Goal: Information Seeking & Learning: Check status

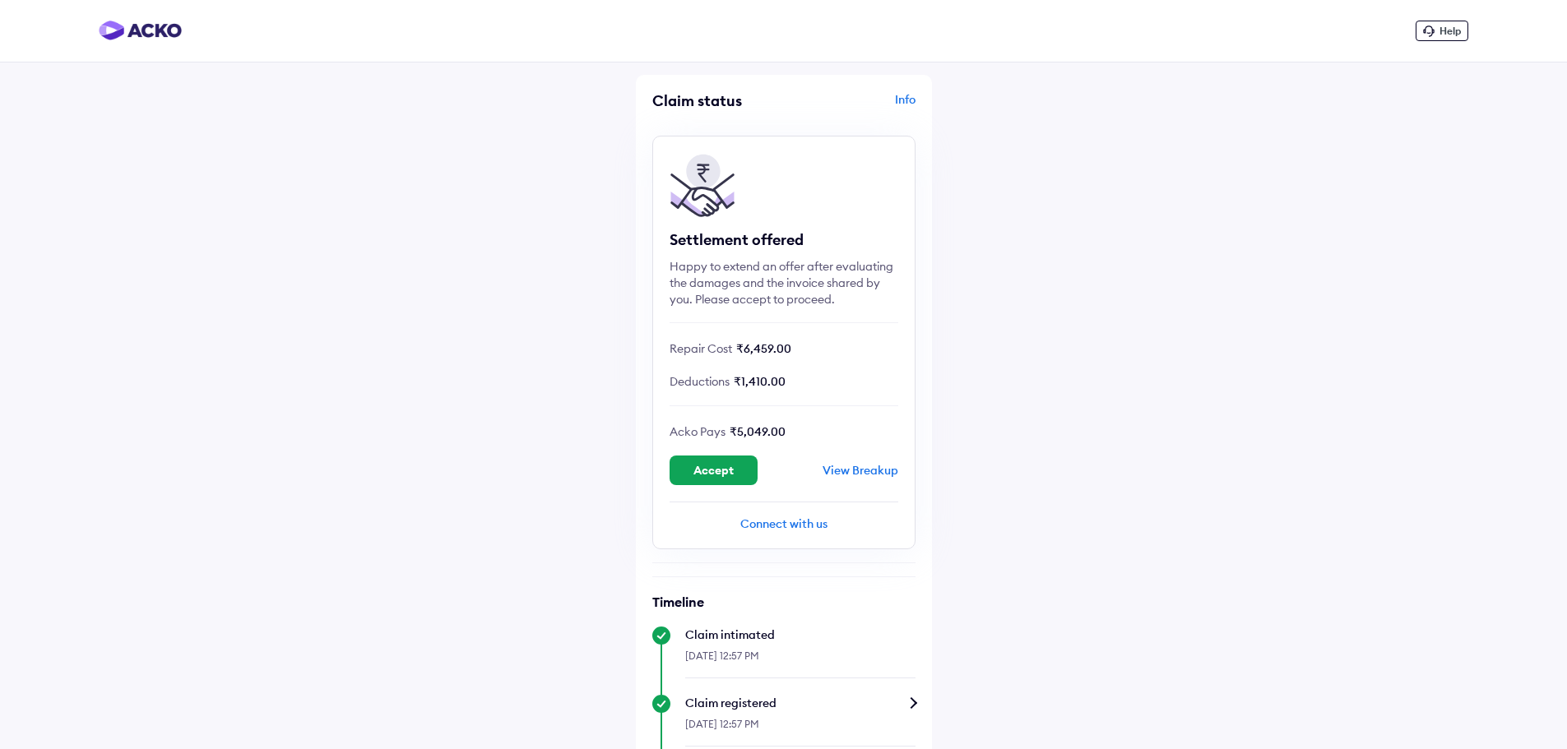
click at [1220, 268] on div "Help Claim status Info Settlement offered Happy to extend an offer after evalua…" at bounding box center [783, 663] width 1567 height 1326
click at [849, 473] on div "View Breakup" at bounding box center [860, 470] width 76 height 15
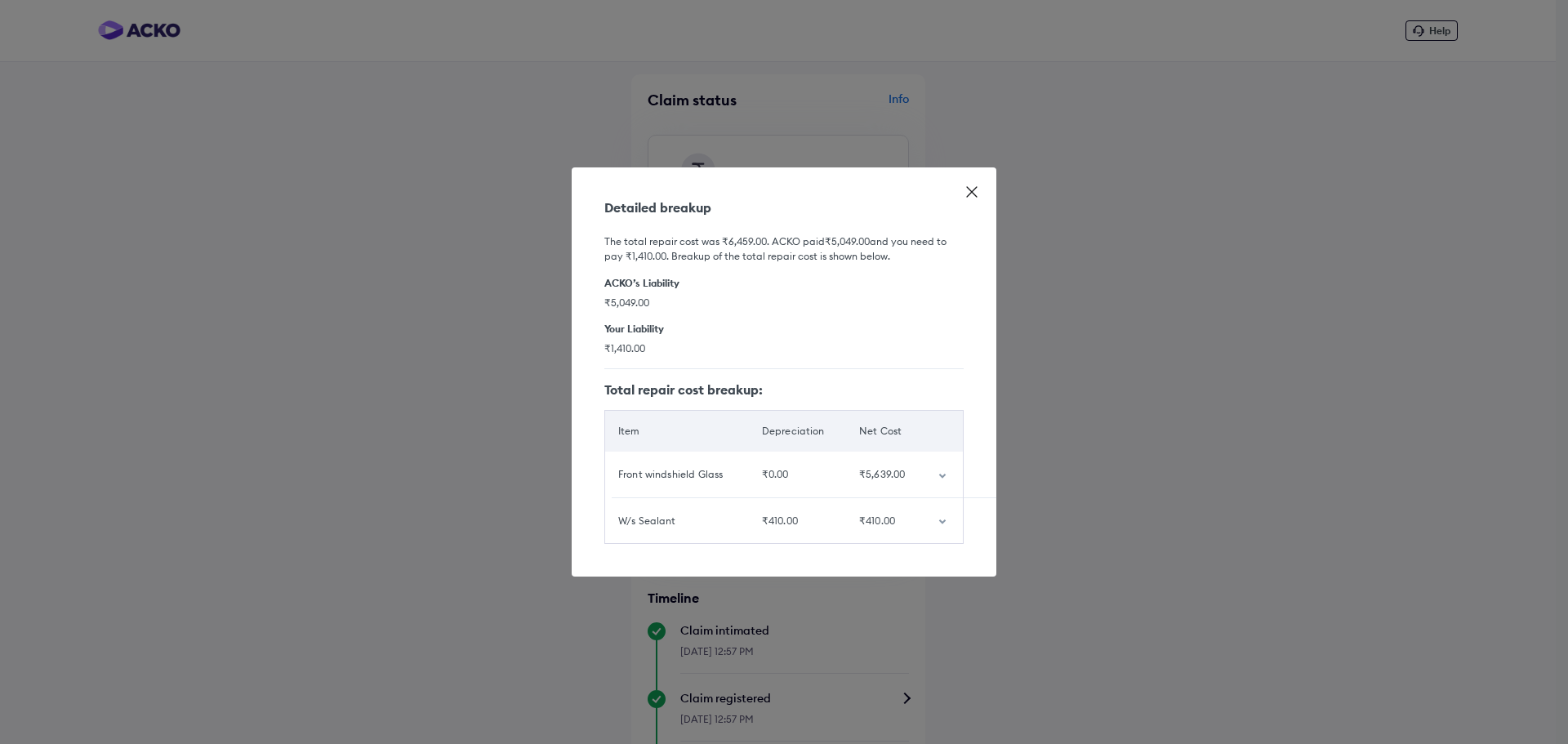
click at [972, 184] on icon at bounding box center [972, 192] width 16 height 16
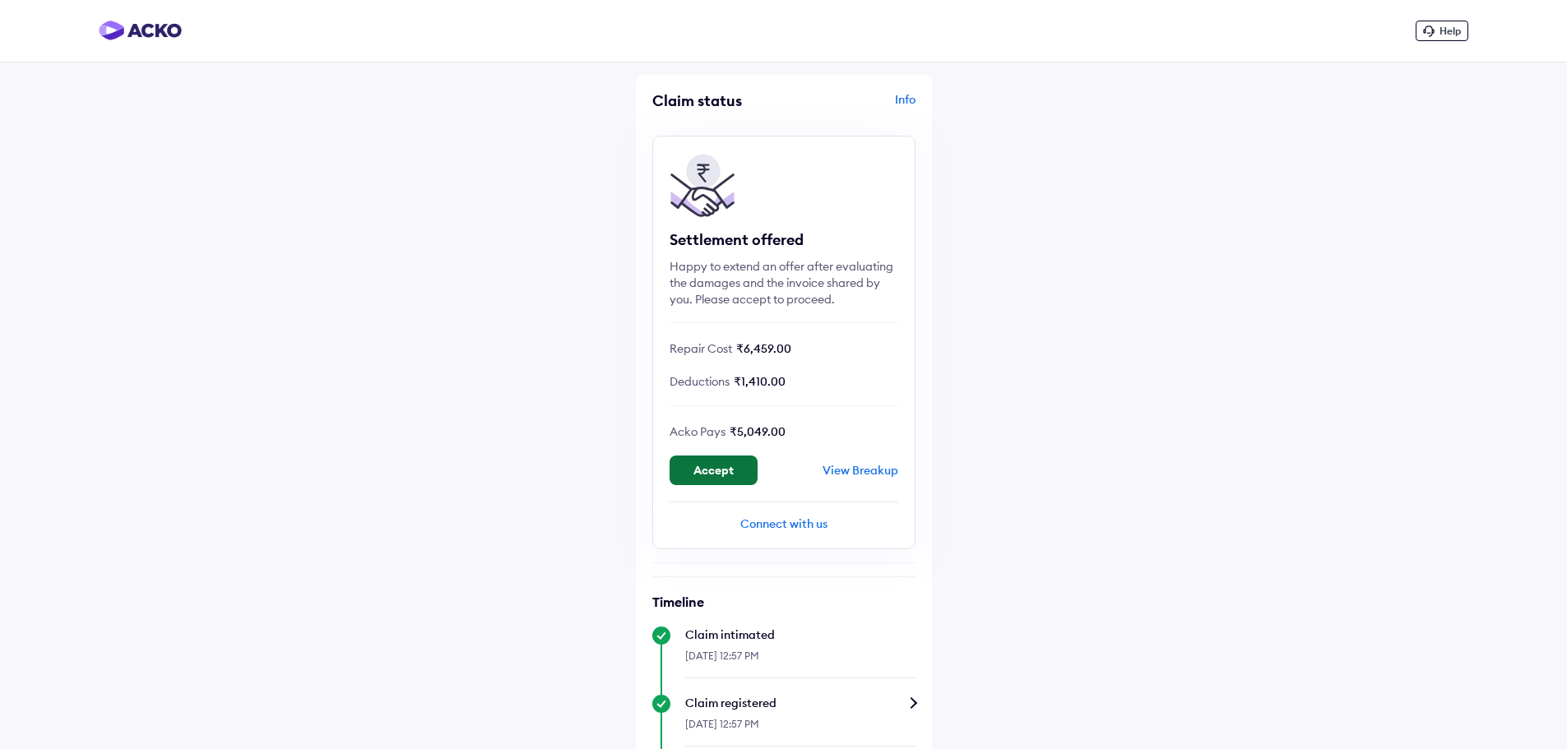
click at [722, 470] on button "Accept" at bounding box center [713, 471] width 88 height 30
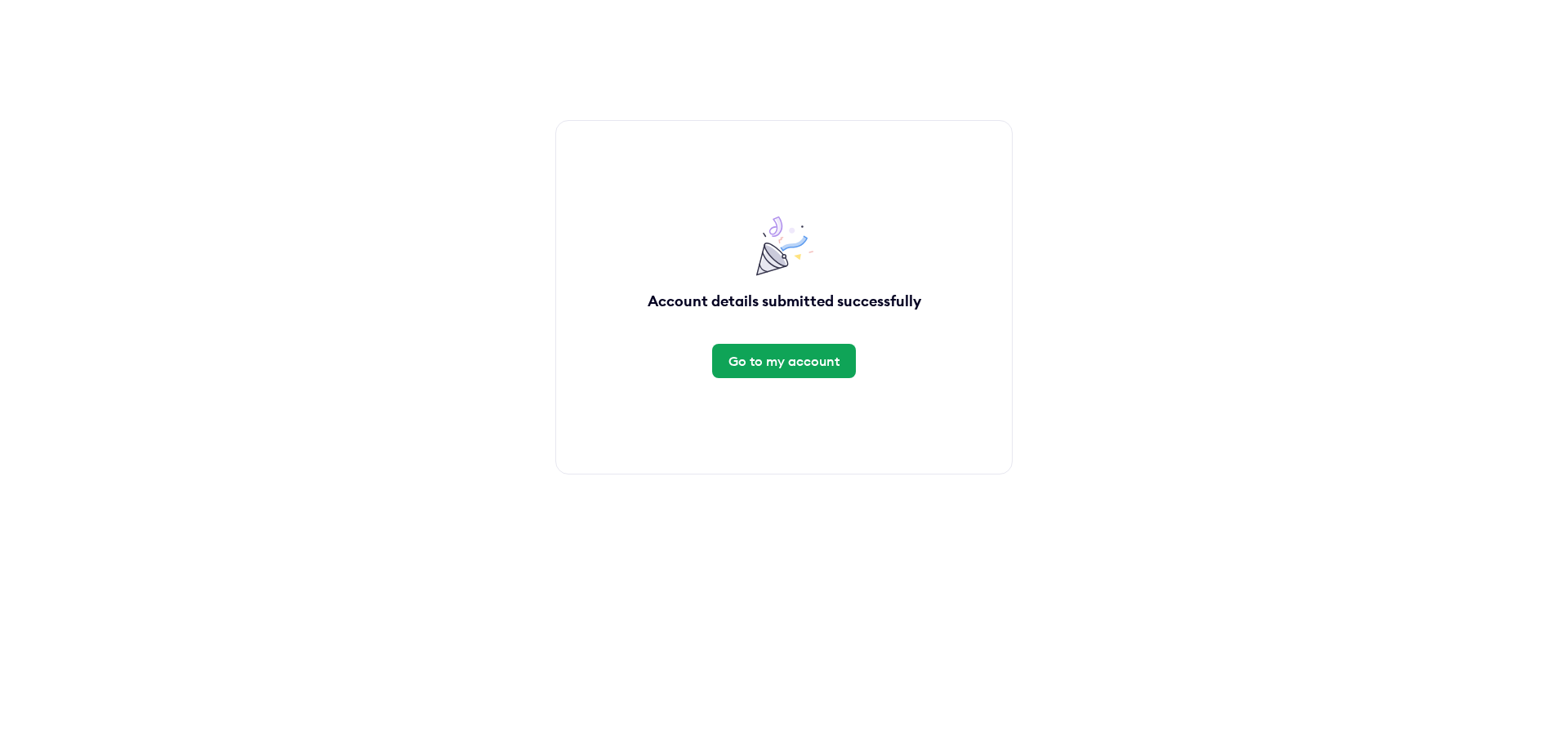
click at [795, 359] on div "Go to my account" at bounding box center [784, 361] width 111 height 18
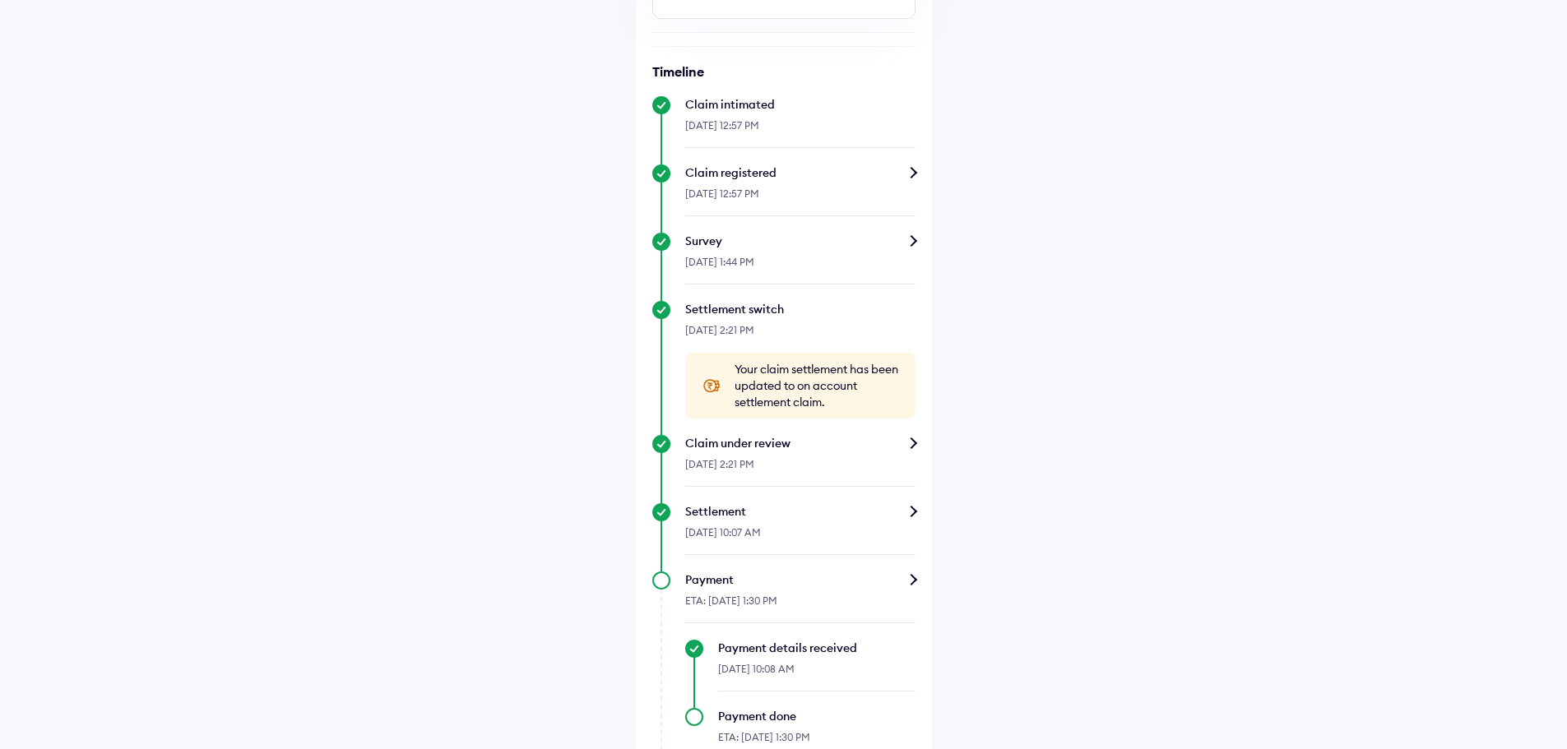
scroll to position [434, 0]
